Goal: Check status: Check status

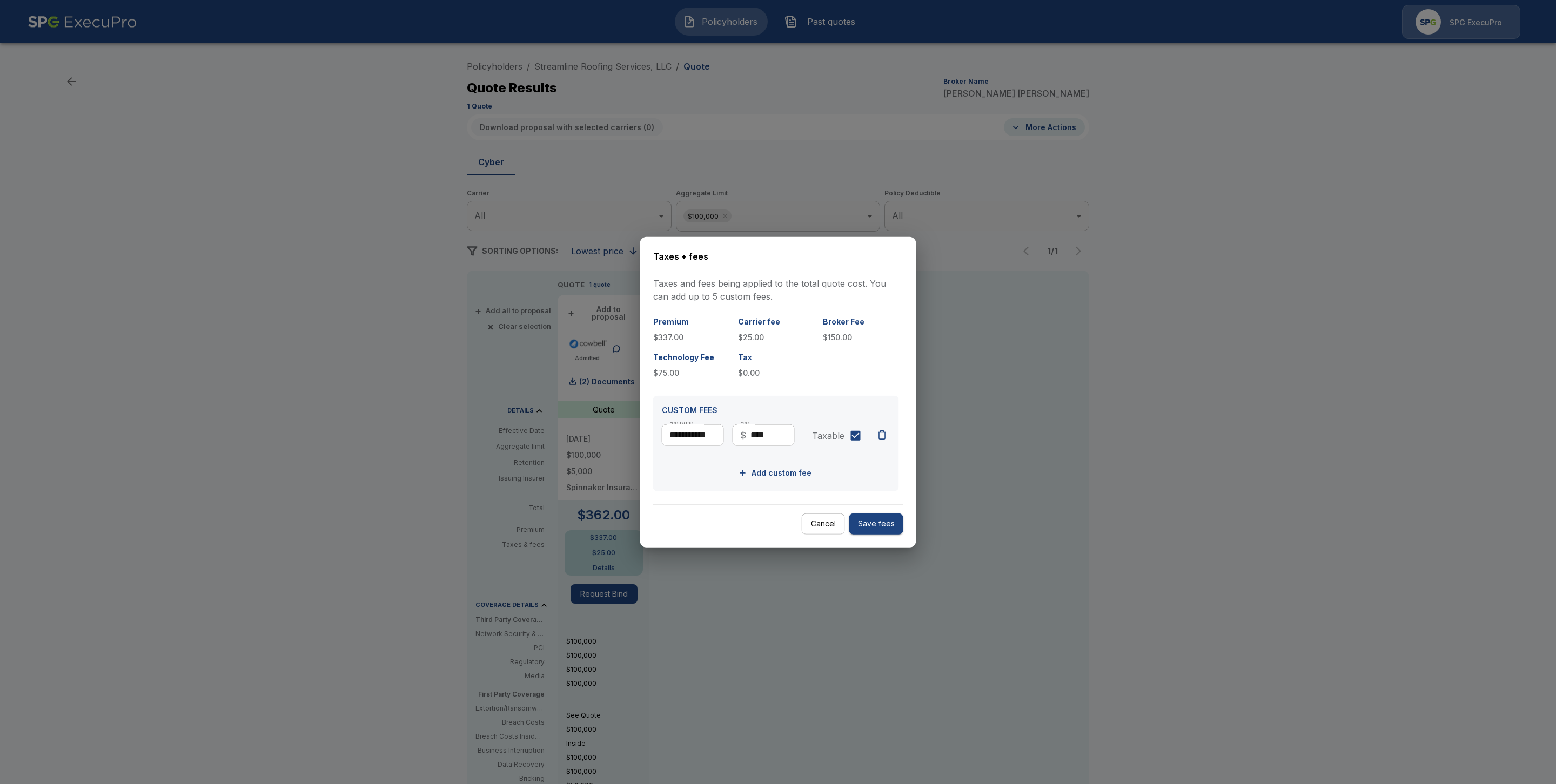
click at [1336, 406] on div at bounding box center [778, 392] width 1556 height 784
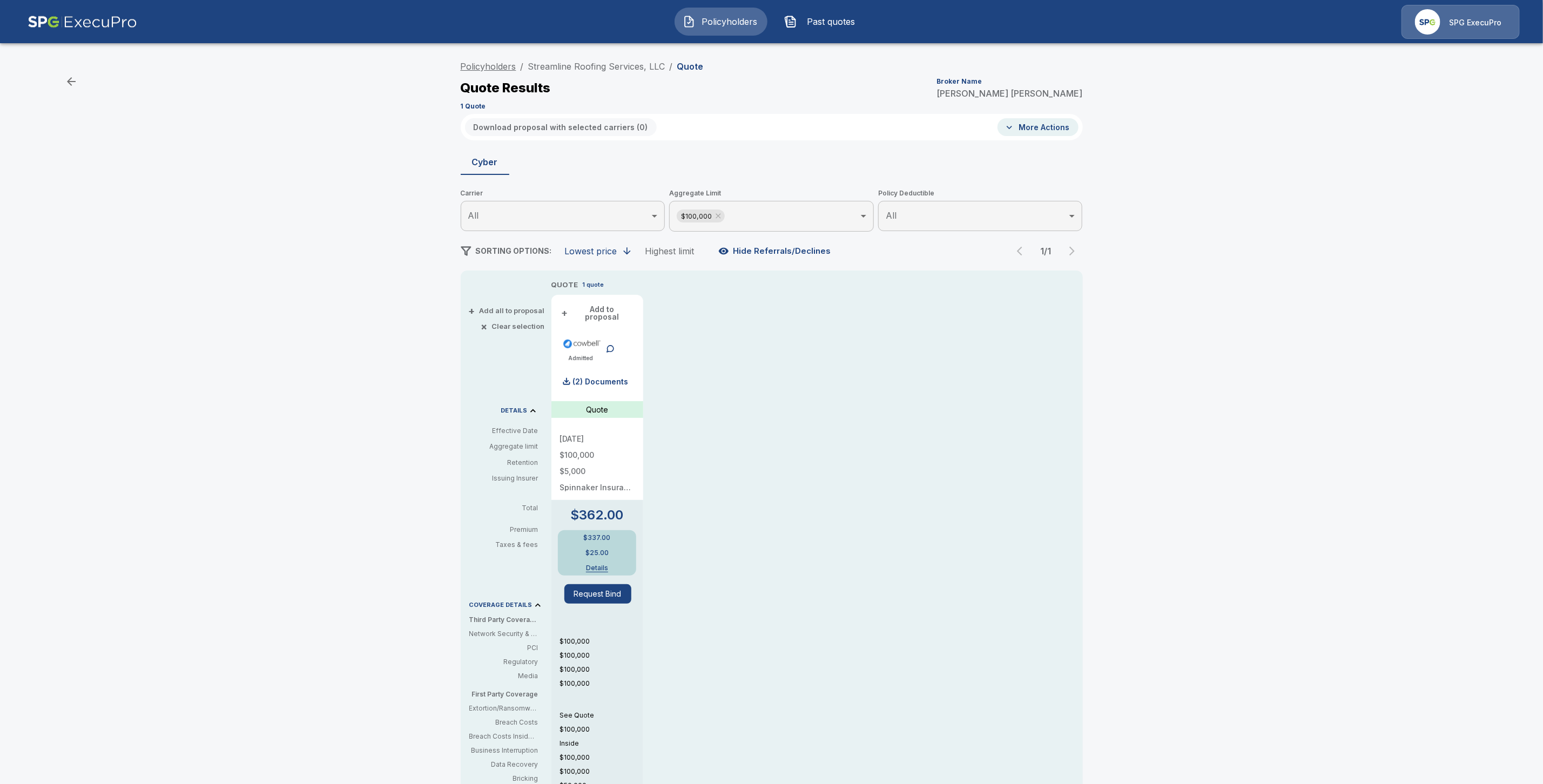
click at [480, 64] on link "Policyholders" at bounding box center [488, 66] width 56 height 11
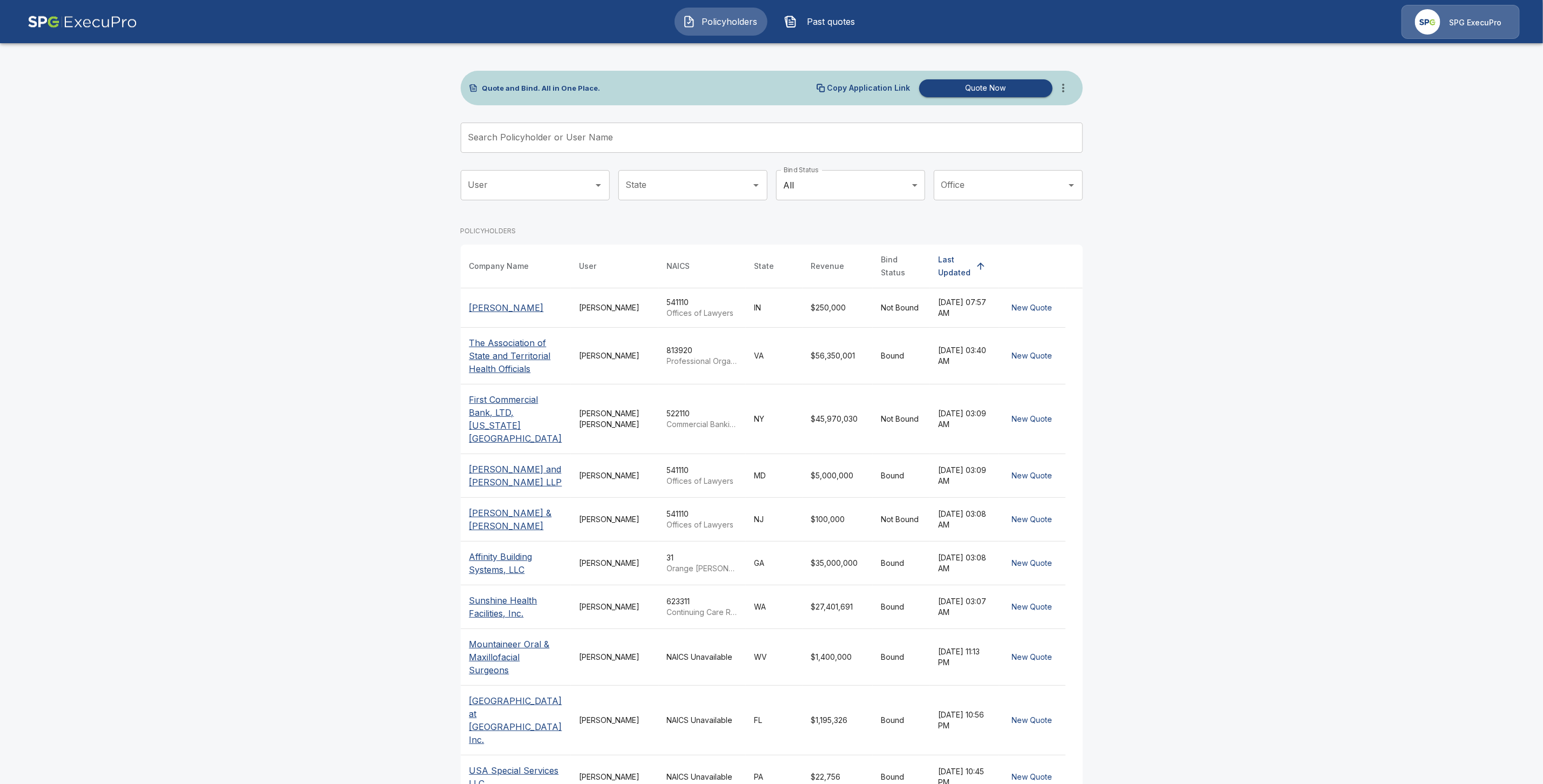
click at [512, 118] on div "Quote and Bind. All in One Place. Copy Application Link Quote Now Search Policy…" at bounding box center [772, 452] width 622 height 762
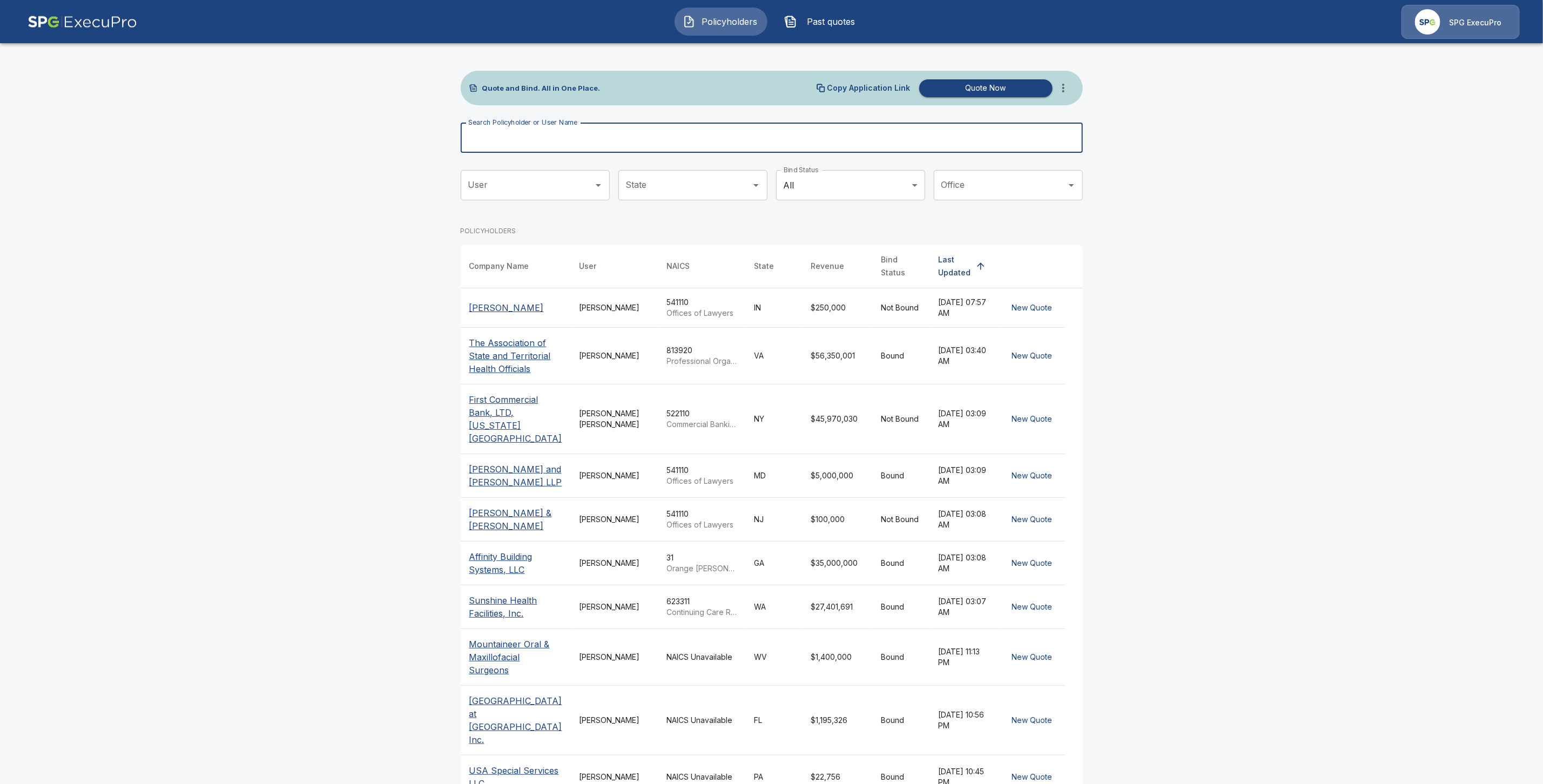
click at [510, 138] on input "Search Policyholder or User Name" at bounding box center [766, 138] width 610 height 30
paste input "**********"
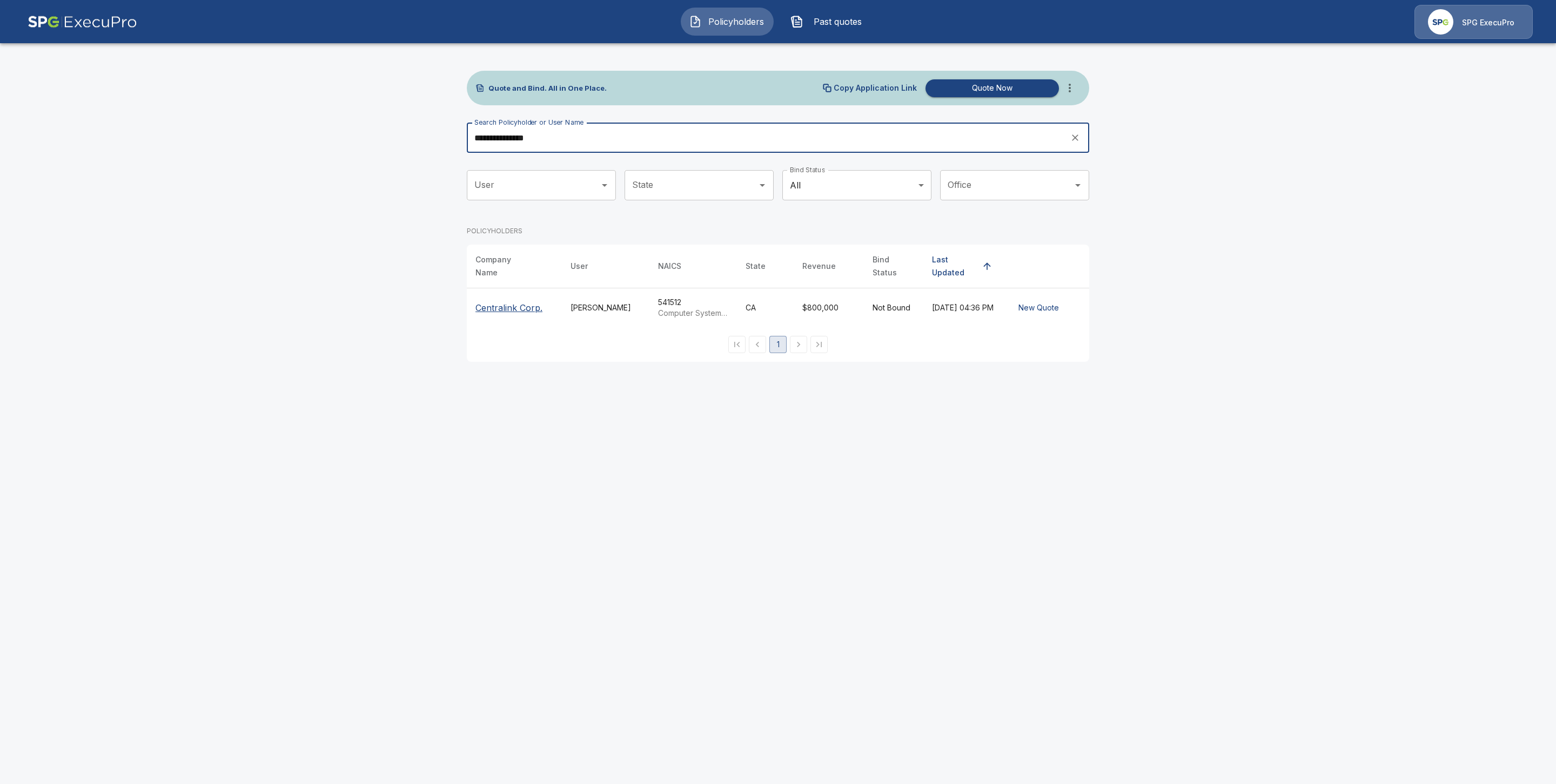
type input "**********"
click at [508, 303] on p "Centralink Corp." at bounding box center [509, 308] width 67 height 13
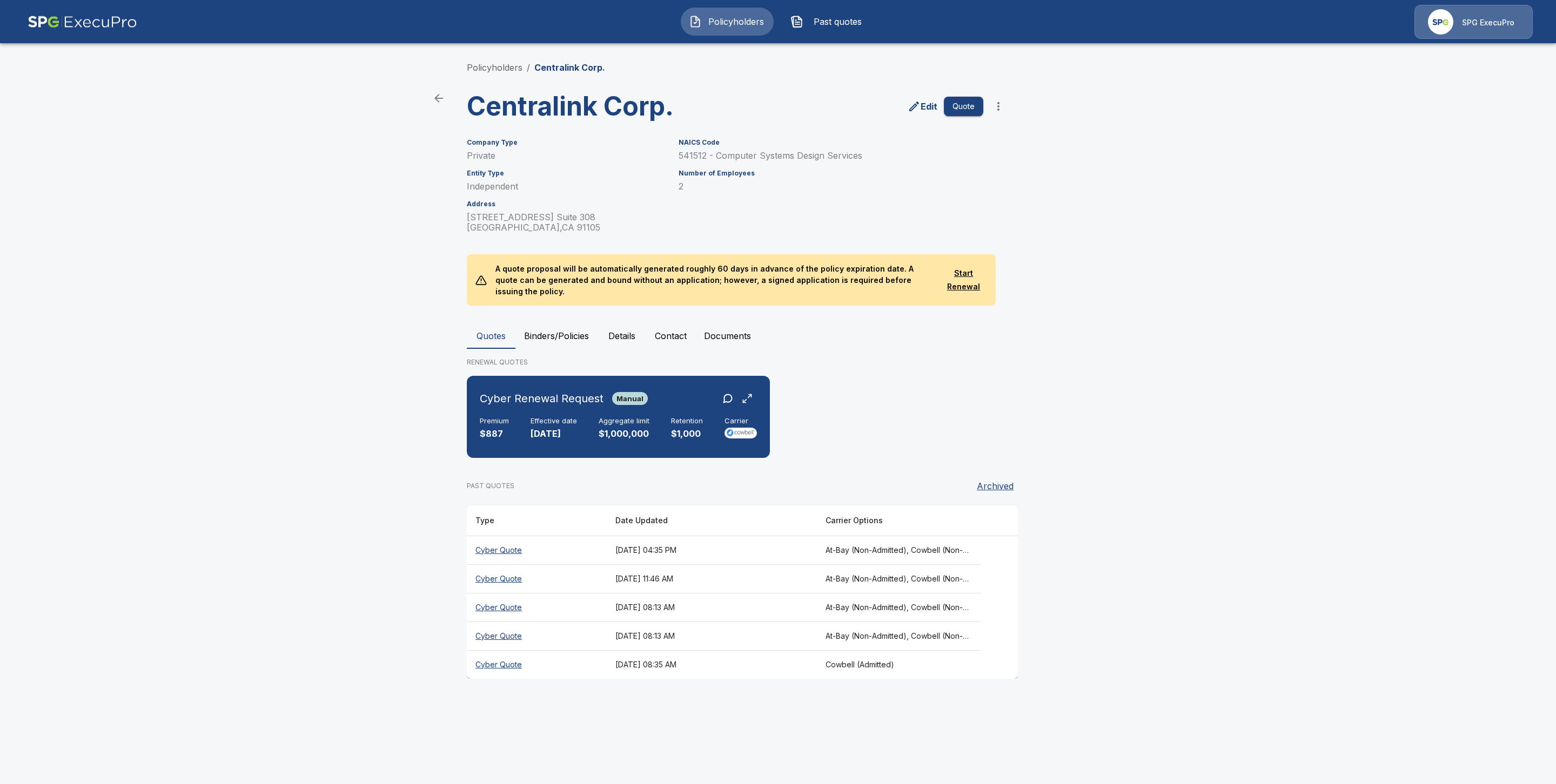
click at [512, 537] on th "Cyber Quote" at bounding box center [536, 550] width 140 height 28
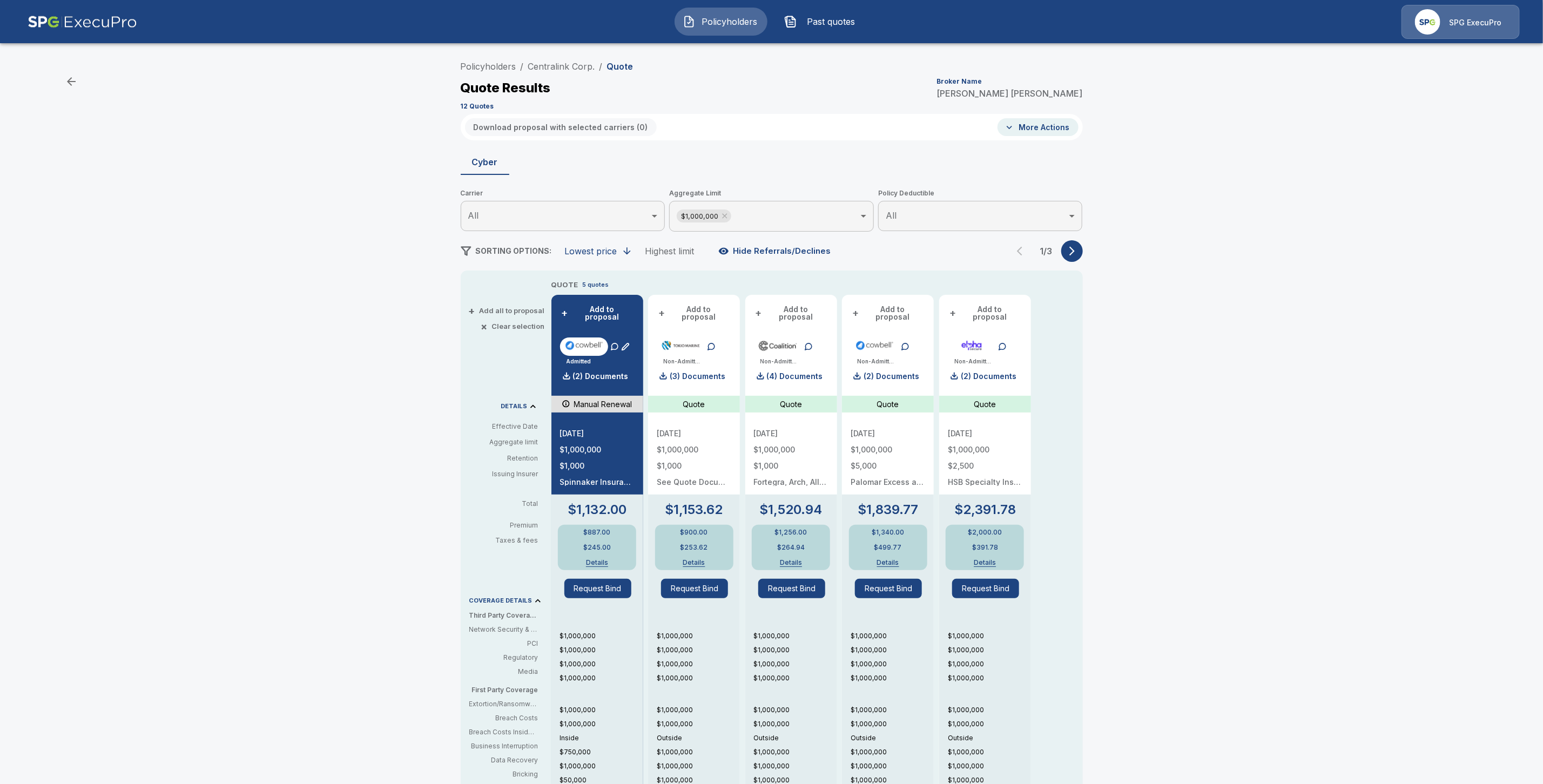
click at [1077, 248] on icon "button" at bounding box center [1072, 251] width 11 height 11
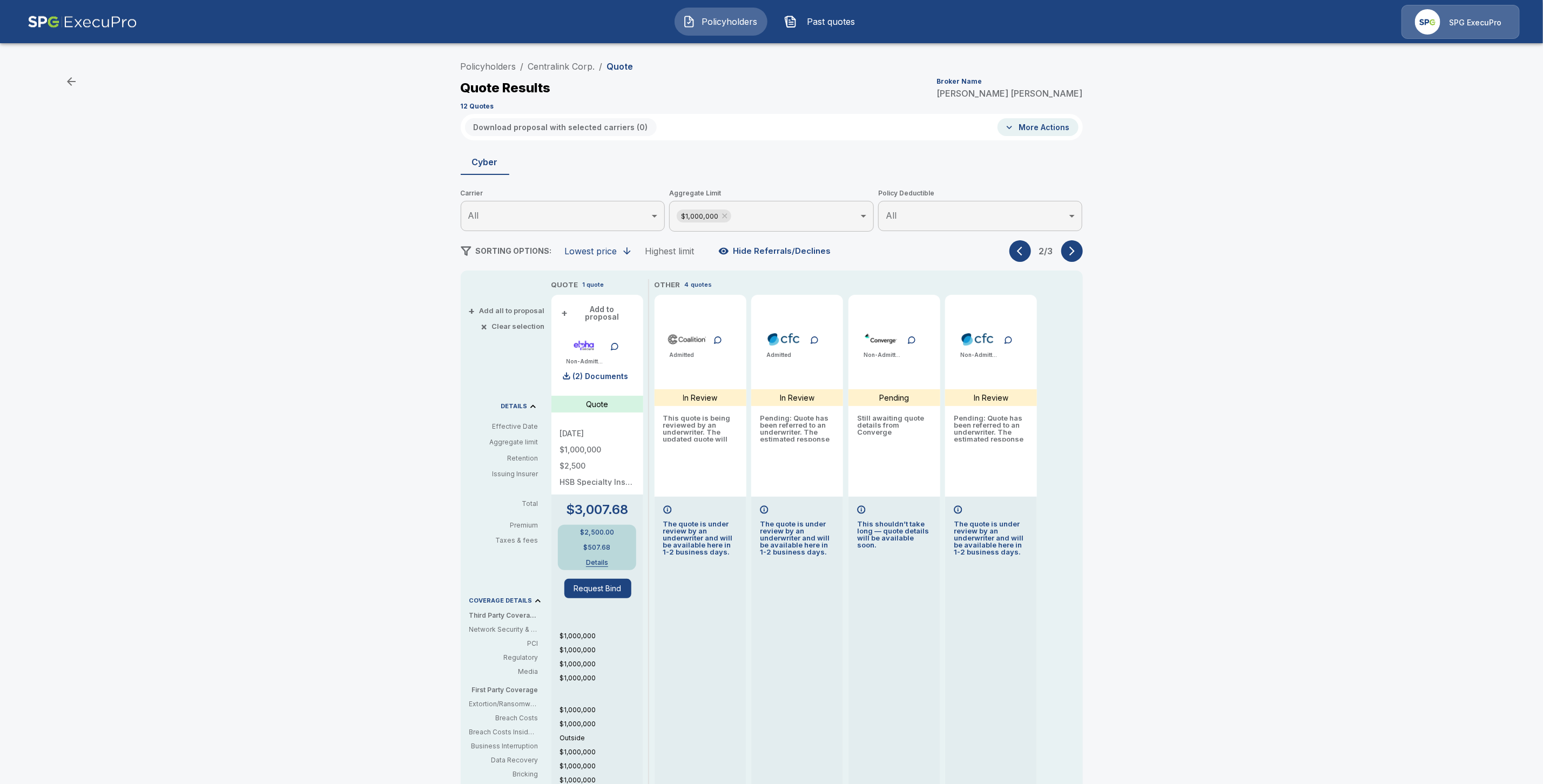
click at [1022, 252] on button "button" at bounding box center [1021, 252] width 22 height 22
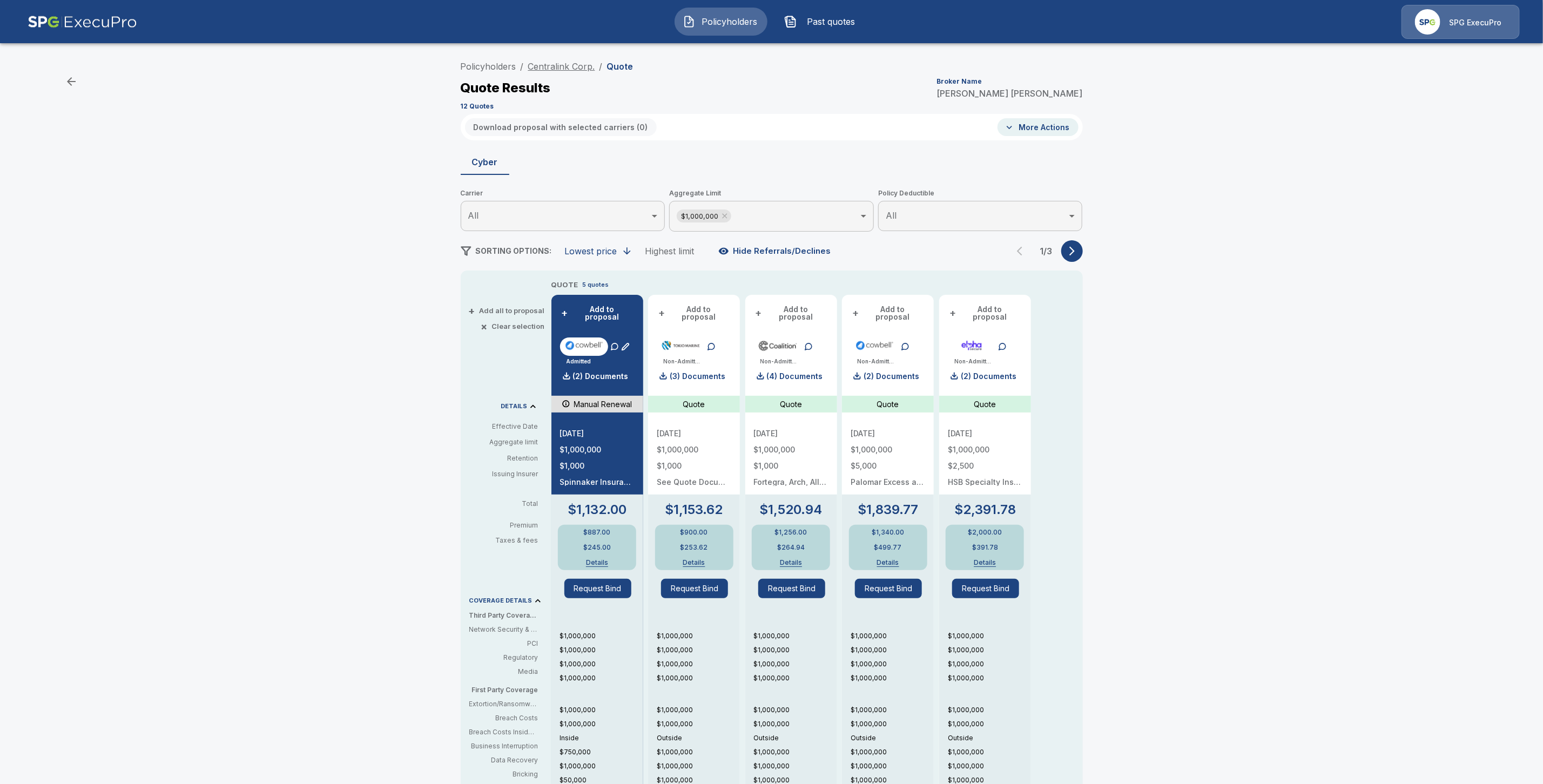
click at [565, 64] on link "Centralink Corp." at bounding box center [562, 66] width 67 height 11
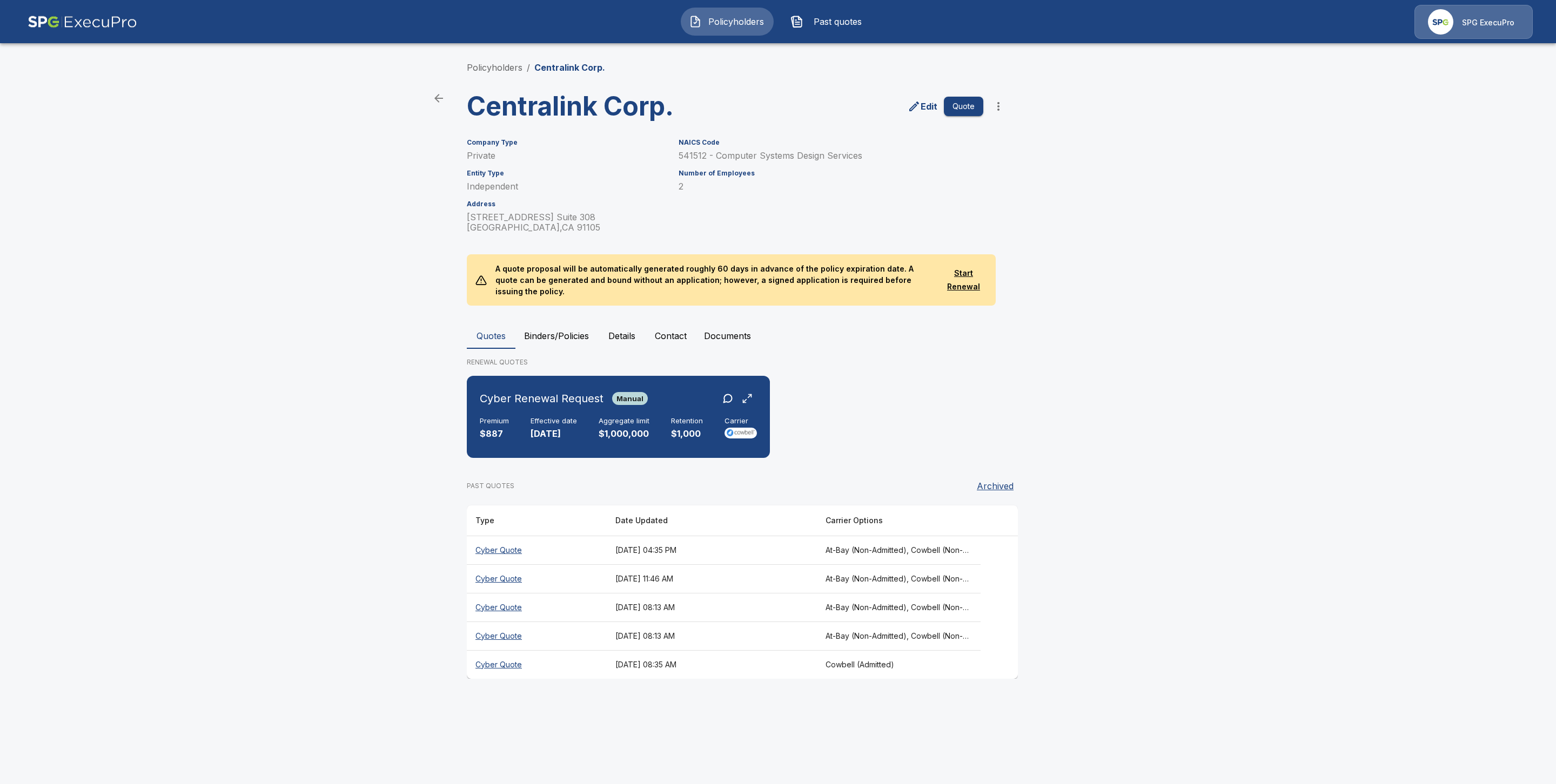
click at [488, 569] on th "Cyber Quote" at bounding box center [536, 578] width 140 height 28
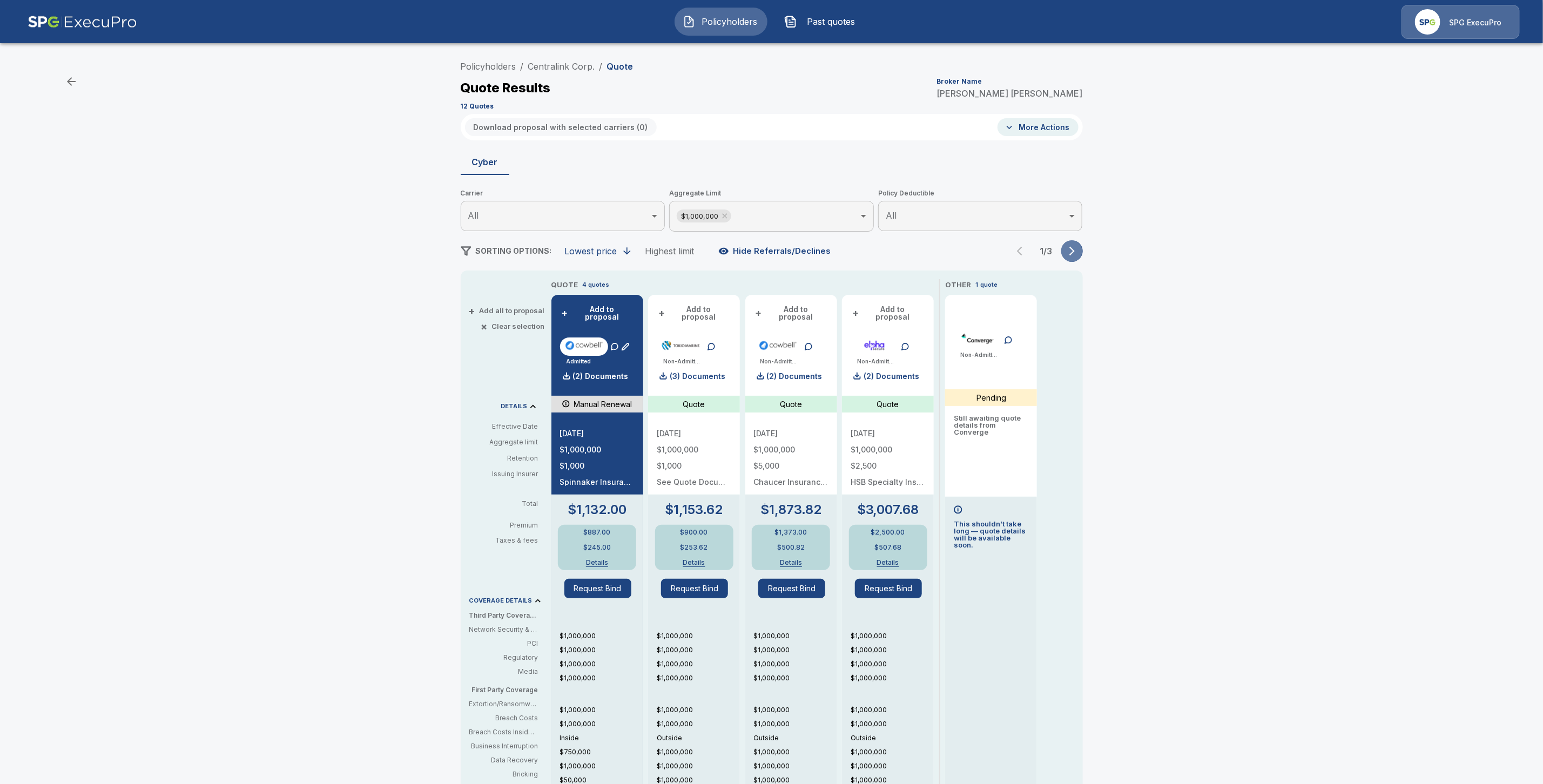
click at [1082, 260] on button "button" at bounding box center [1072, 252] width 22 height 22
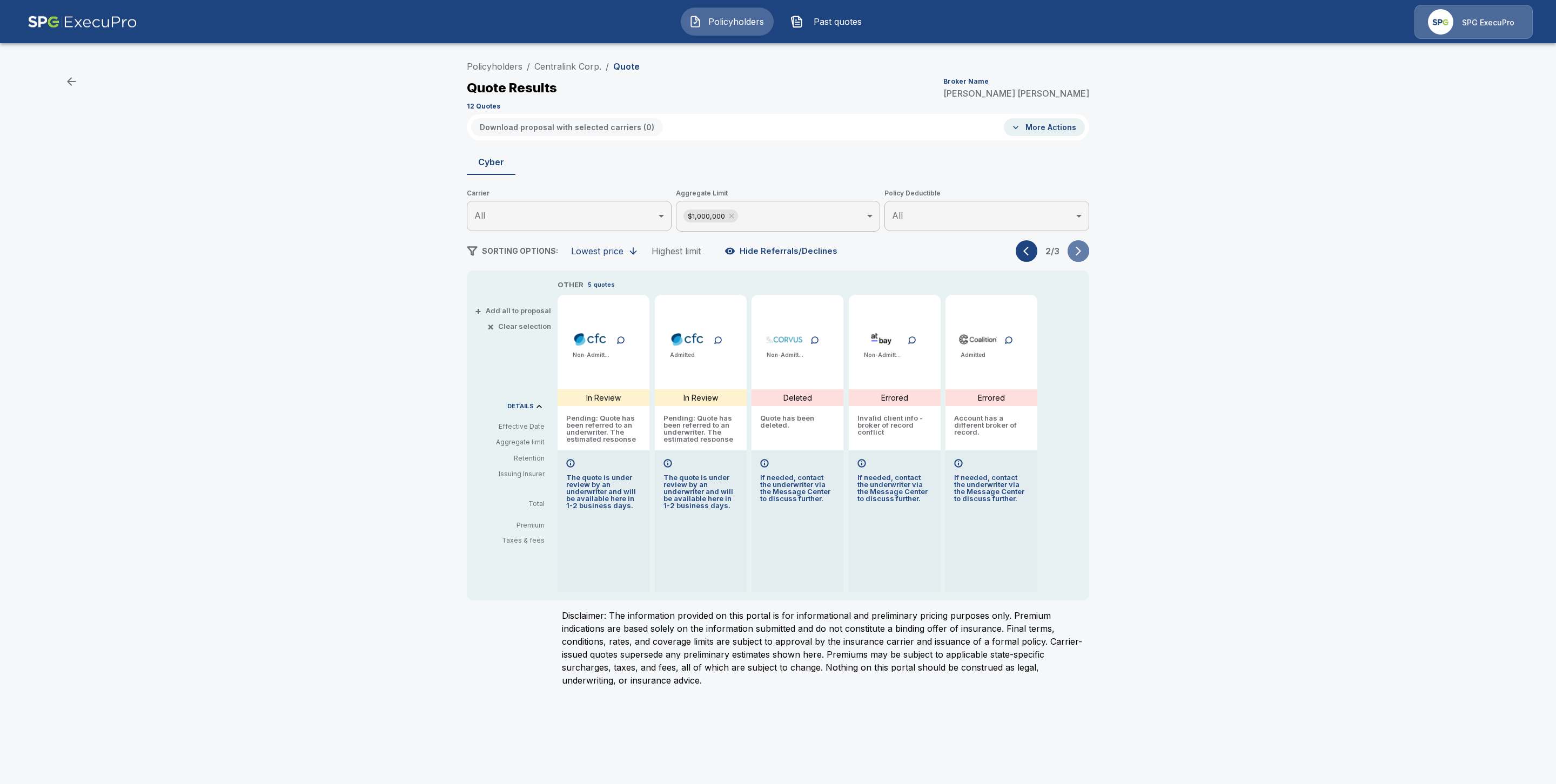
click at [1083, 260] on button "button" at bounding box center [1079, 252] width 22 height 22
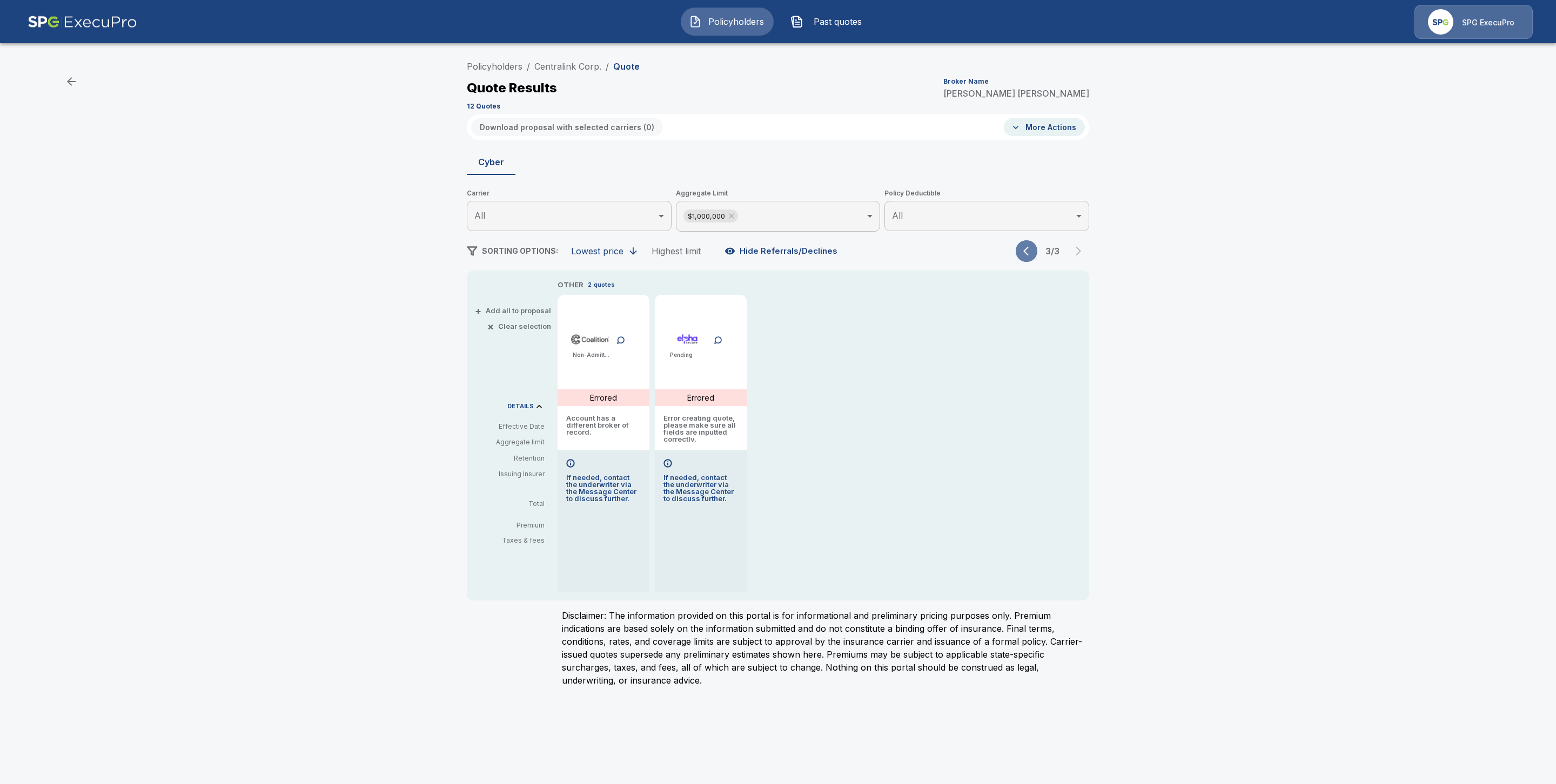
click at [1025, 253] on icon "button" at bounding box center [1028, 251] width 11 height 11
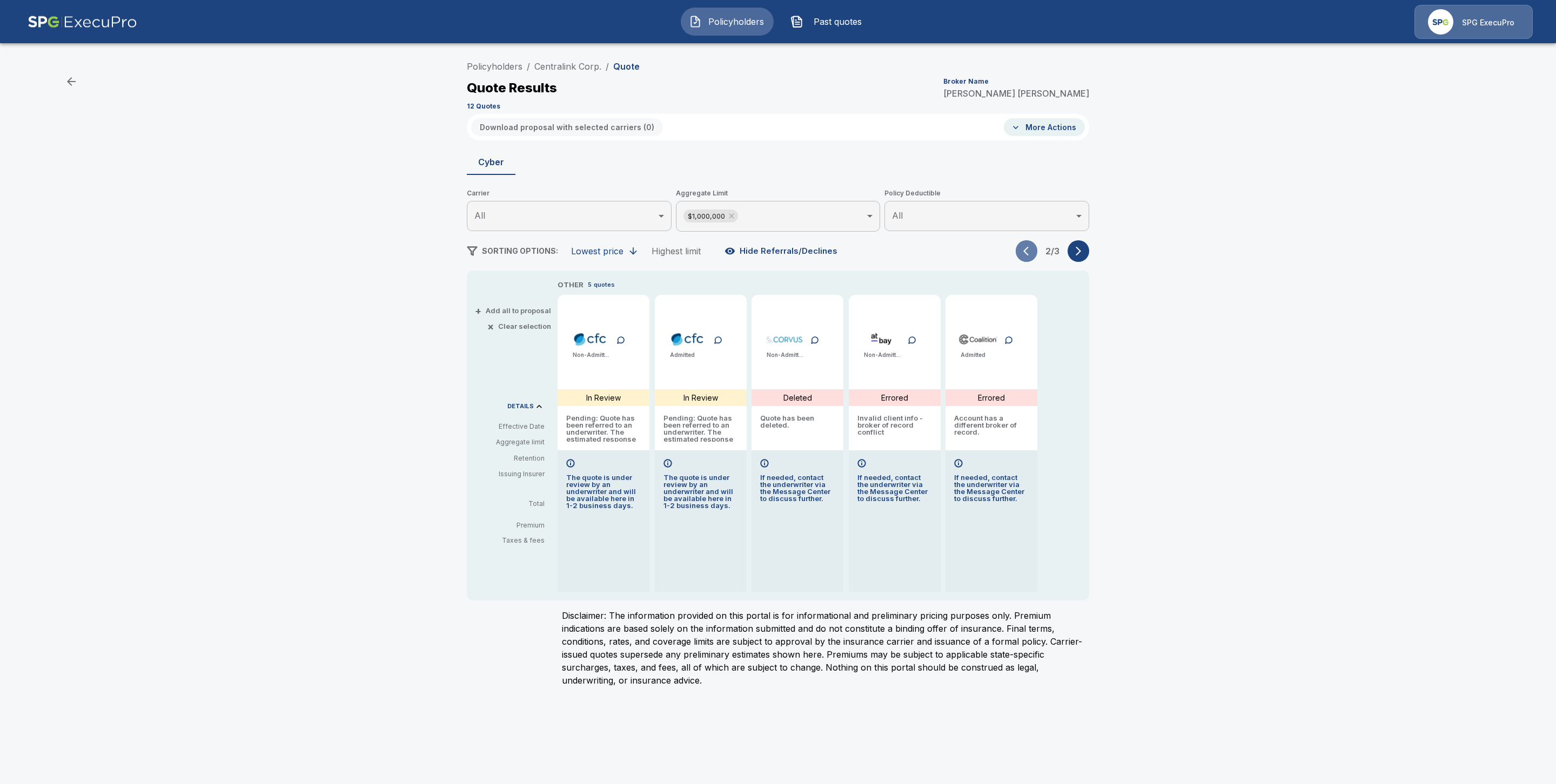
click at [1025, 253] on icon "button" at bounding box center [1028, 251] width 11 height 11
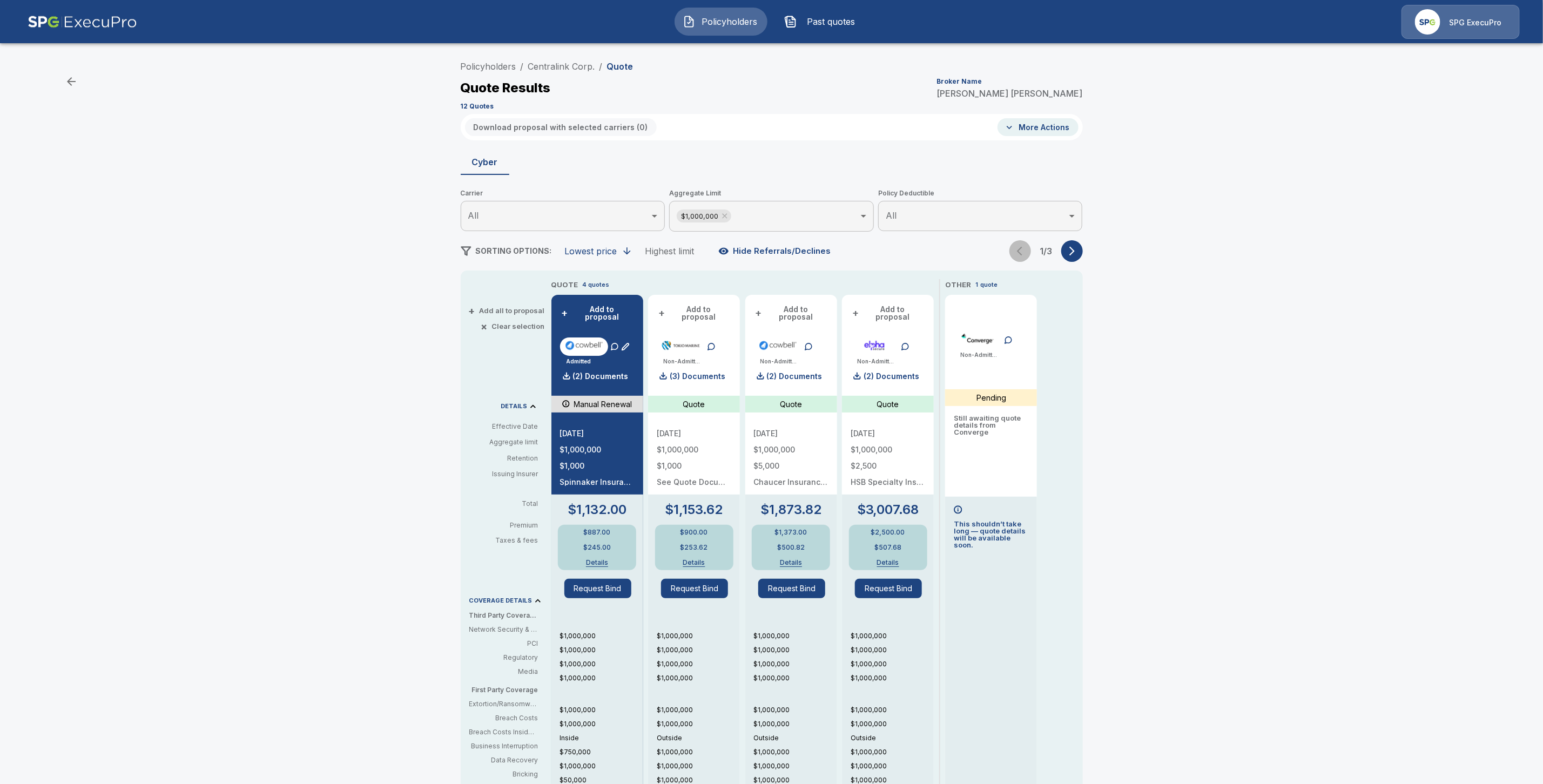
click at [1025, 253] on div "1 / 3" at bounding box center [1046, 252] width 74 height 22
click at [578, 69] on link "Centralink Corp." at bounding box center [562, 66] width 67 height 11
